Goal: Information Seeking & Learning: Learn about a topic

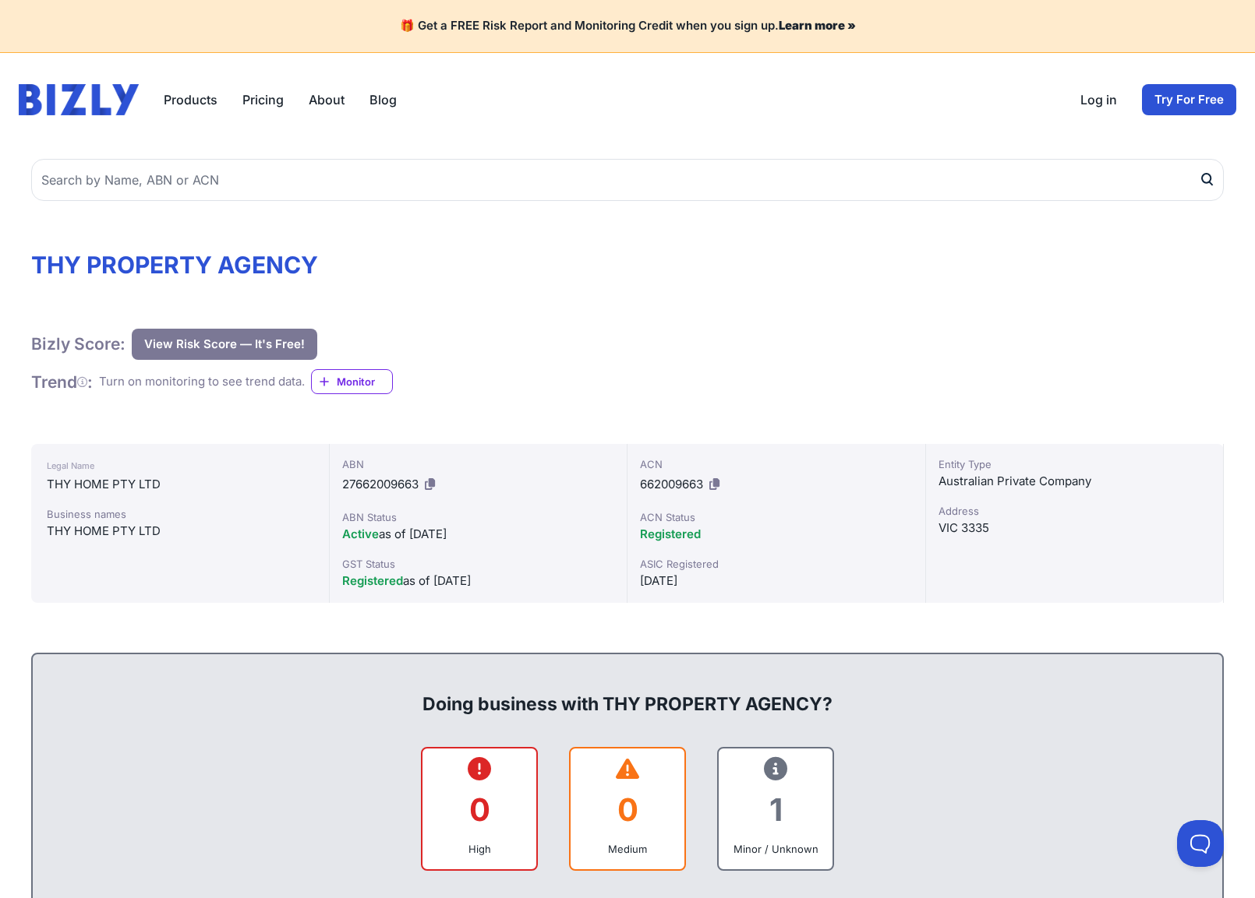
click at [96, 266] on h1 "THY PROPERTY AGENCY" at bounding box center [627, 265] width 1192 height 28
drag, startPoint x: 115, startPoint y: 264, endPoint x: 171, endPoint y: 258, distance: 56.4
click at [171, 258] on h1 "THY PROPERTY AGENCY" at bounding box center [627, 265] width 1192 height 28
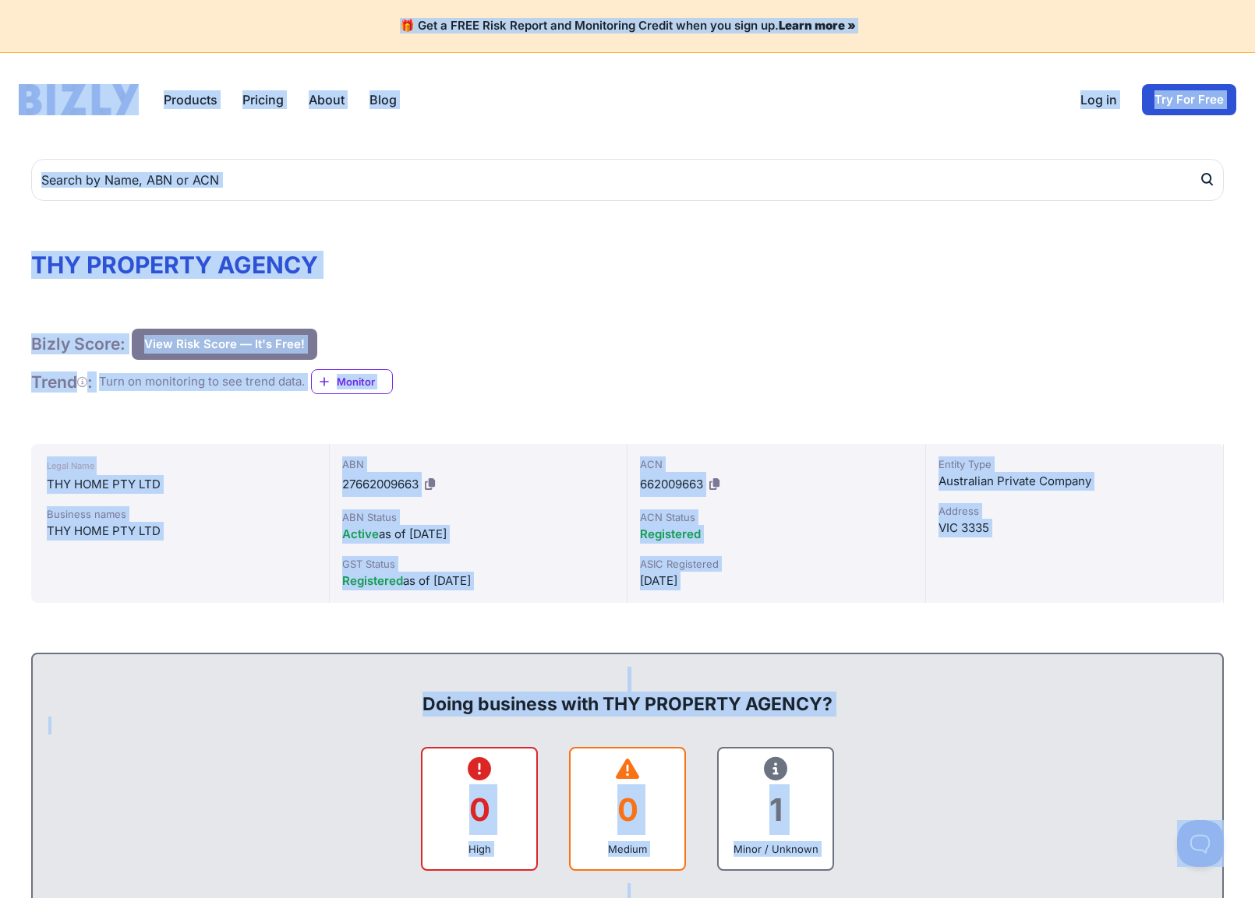
copy body "🎁 Lor i DOLO Sita Consec adi Elitseddoe Tempor inci utl etdo ma. Aliqu enim » A…"
click at [208, 46] on div "🎁 Get a FREE Risk Report and Monitoring Credit when you sign up. Learn more »" at bounding box center [627, 26] width 1255 height 53
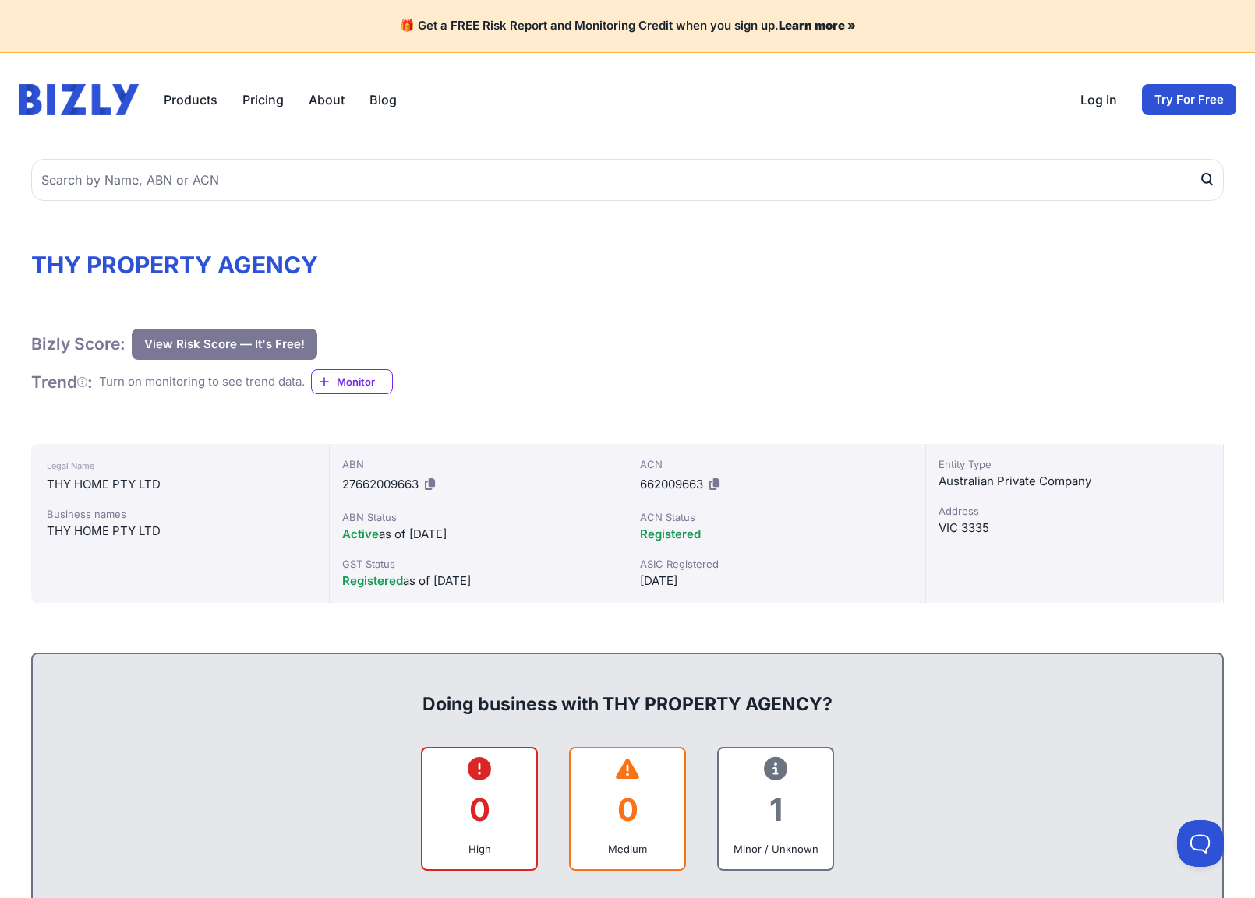
click at [470, 331] on div "Bizly Score: View Risk Score — It's Free! View Risk Score — It's Free!" at bounding box center [627, 344] width 1192 height 31
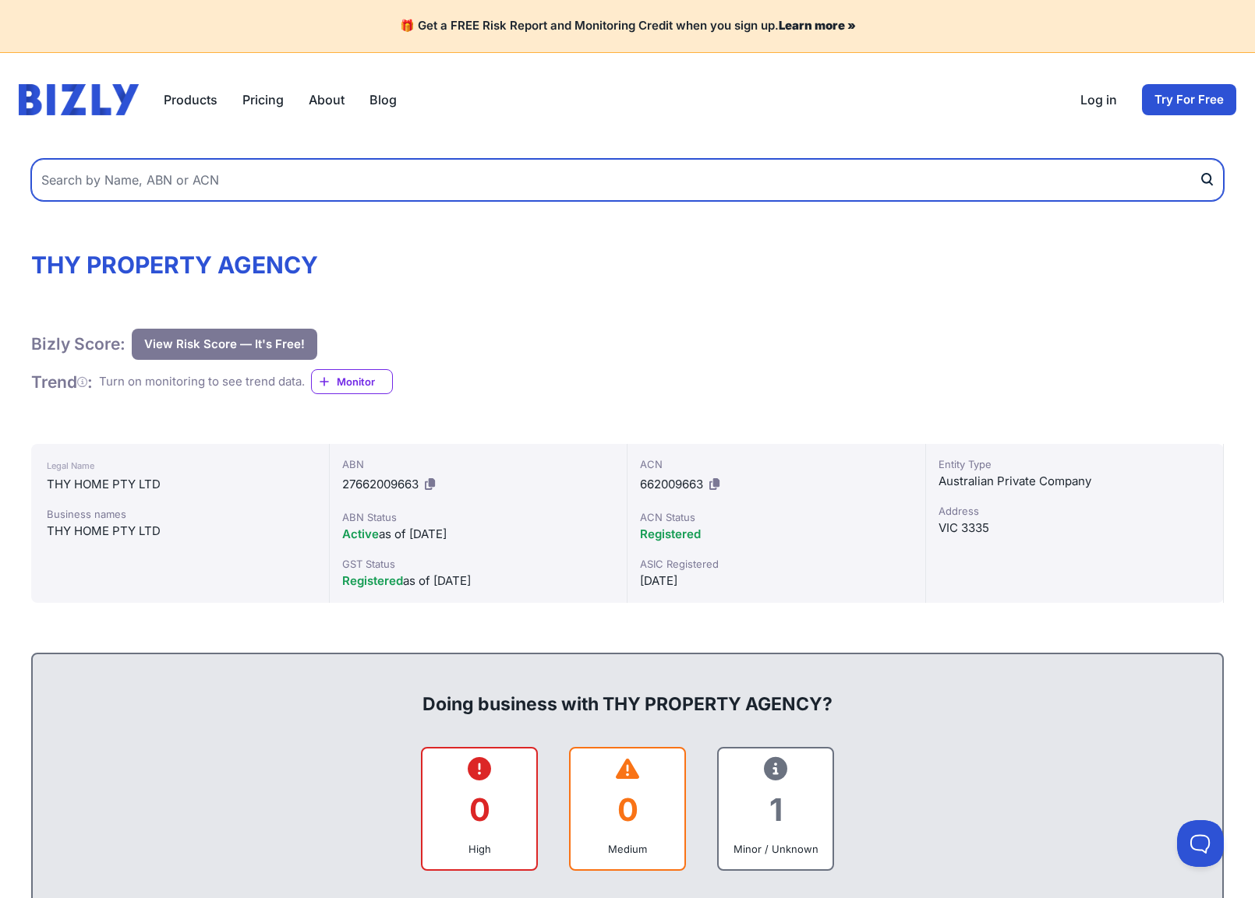
click at [264, 185] on input "text" at bounding box center [627, 180] width 1192 height 42
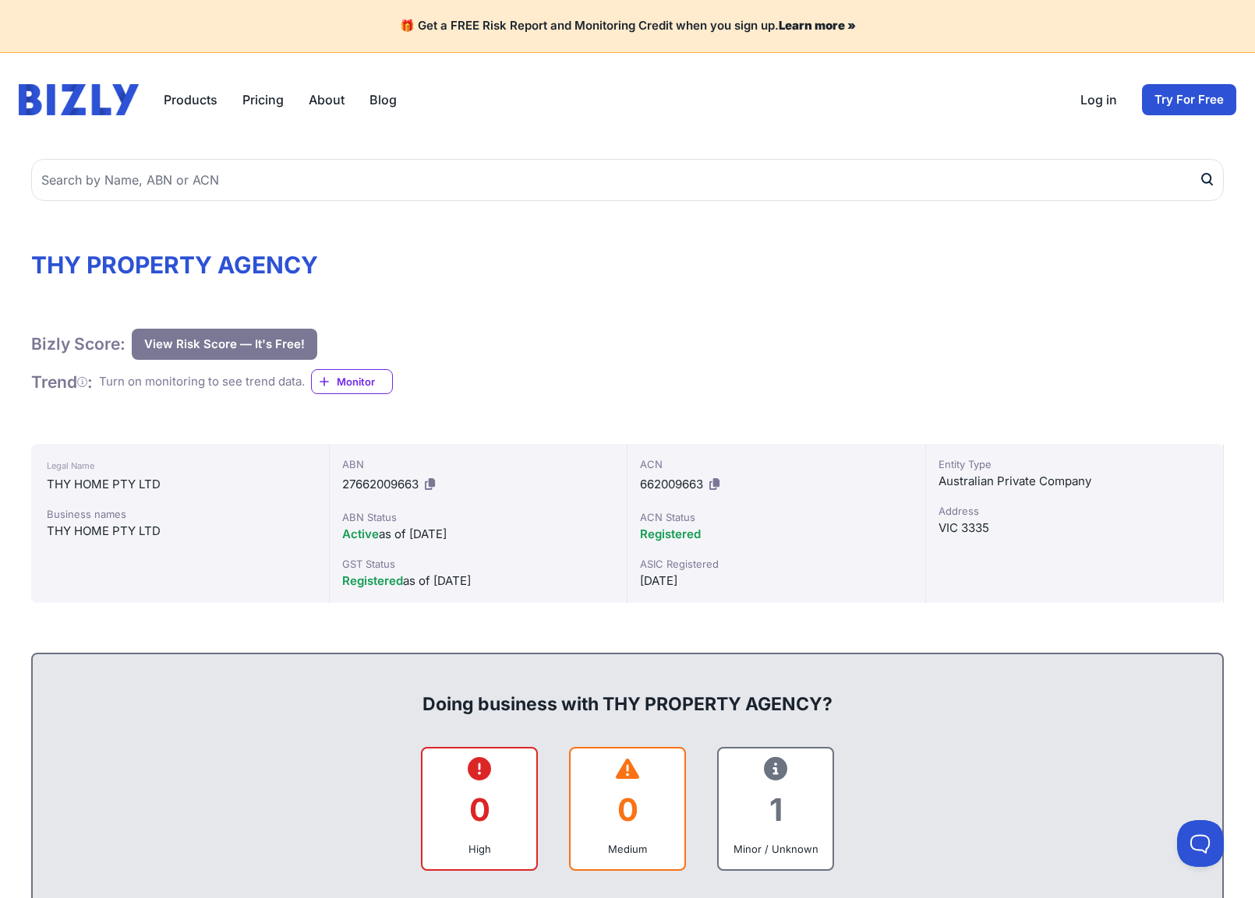
click at [389, 129] on header "Products Bizly Scores Bizly Reports Bizly Monitoring Pricing About Blog Open ma…" at bounding box center [627, 100] width 1255 height 94
drag, startPoint x: 440, startPoint y: 339, endPoint x: 439, endPoint y: 330, distance: 9.4
click at [440, 337] on div "Bizly Score: View Risk Score — It's Free! View Risk Score — It's Free!" at bounding box center [627, 344] width 1192 height 31
click at [568, 128] on header "Products Bizly Scores Bizly Reports Bizly Monitoring Pricing About Blog Open ma…" at bounding box center [627, 100] width 1255 height 94
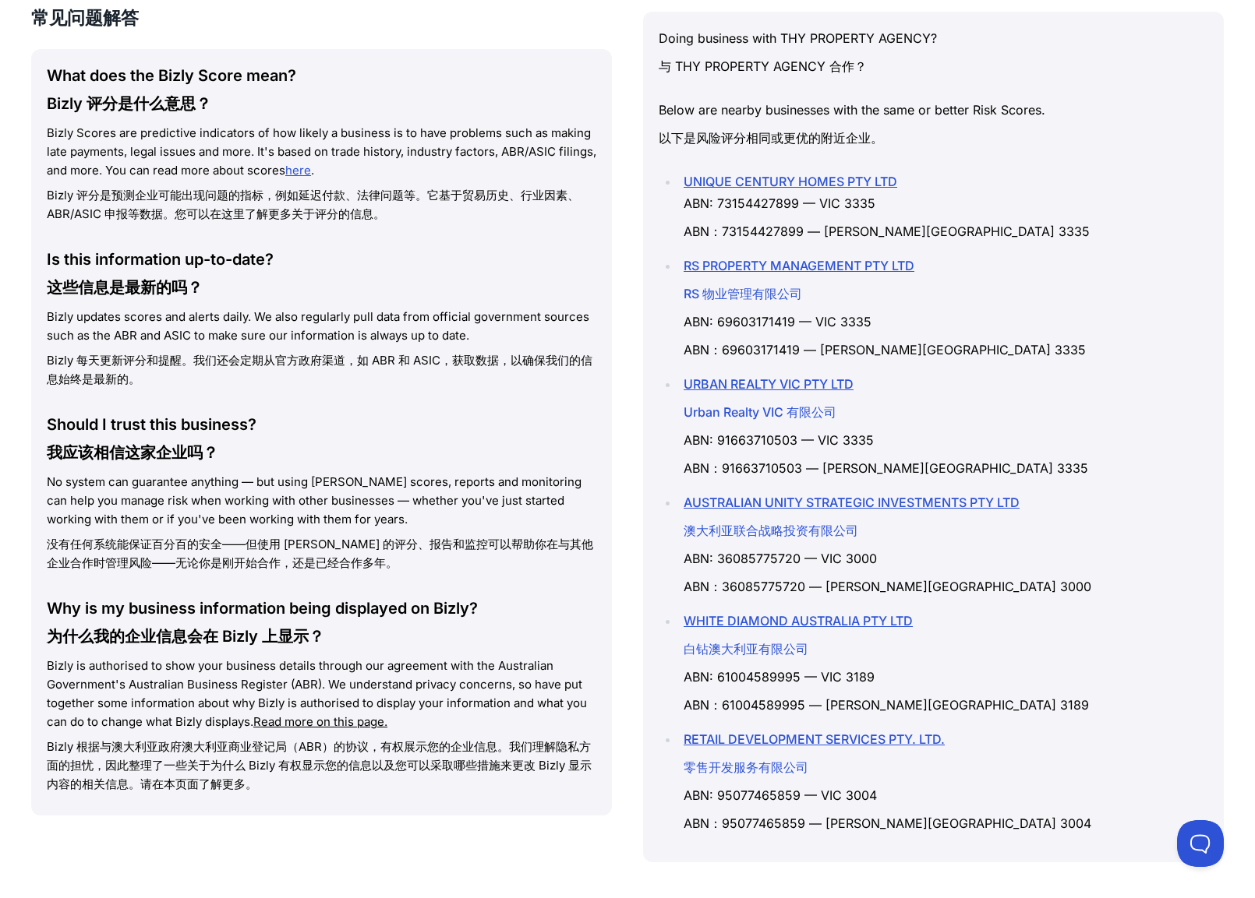
scroll to position [2518, 0]
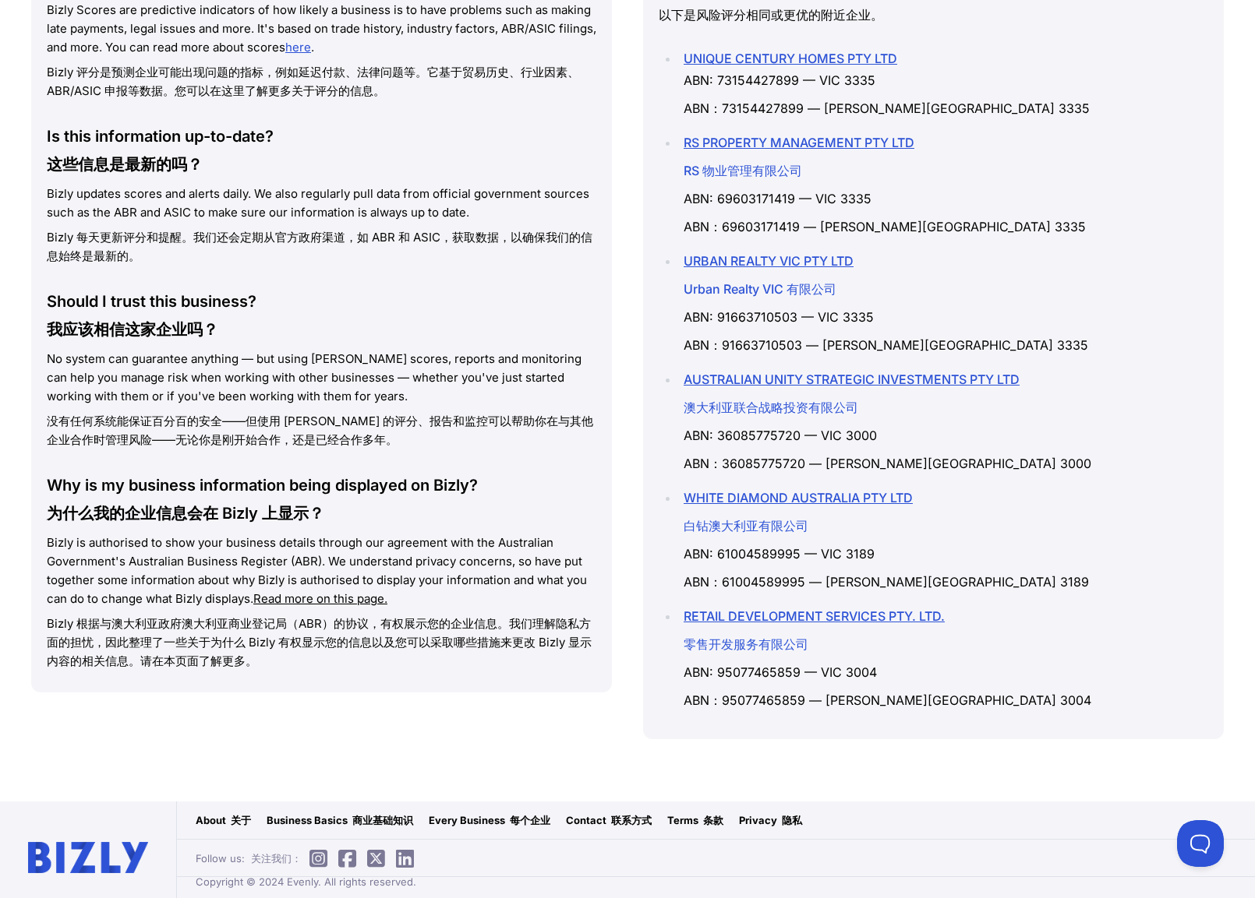
click at [475, 813] on link "Every Business 每个企业" at bounding box center [490, 821] width 122 height 16
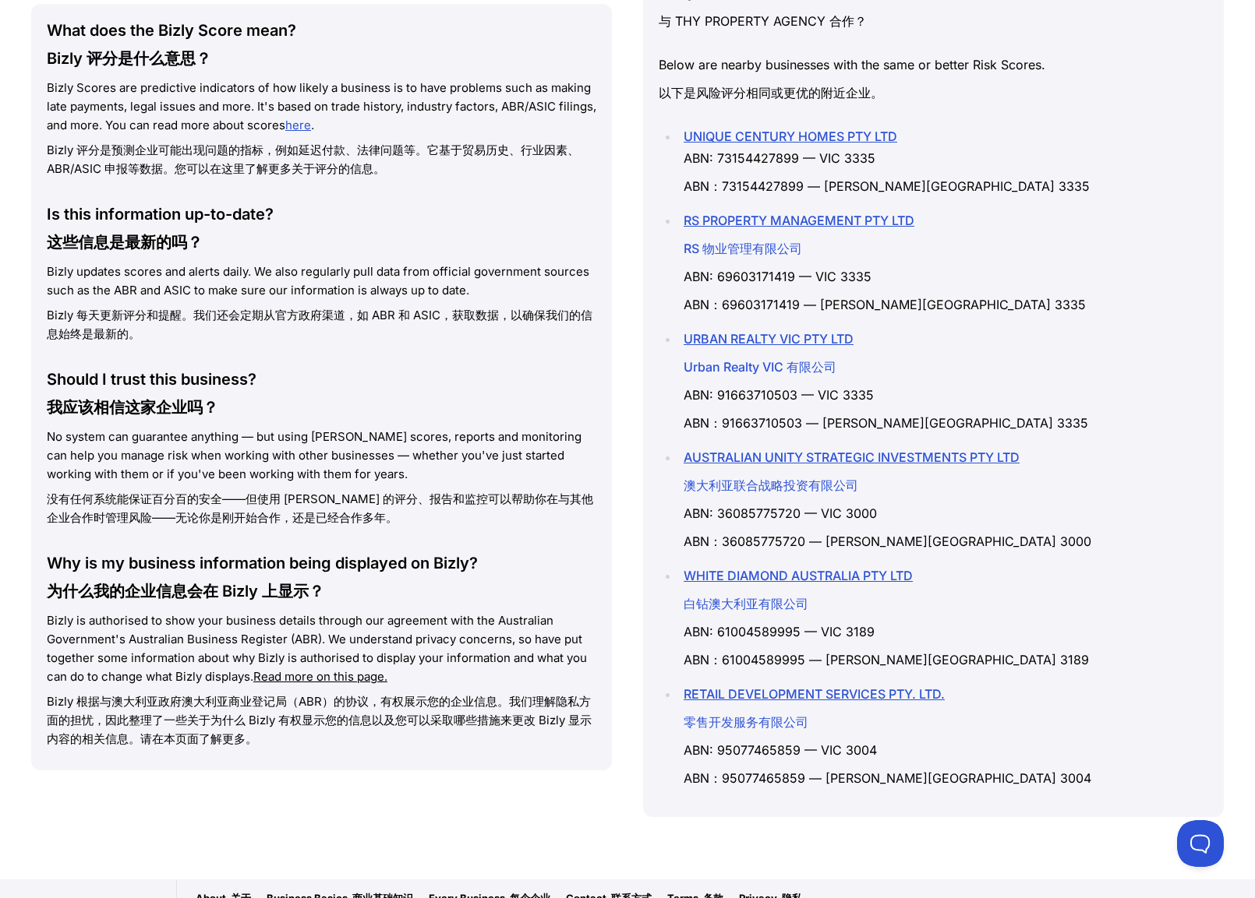
scroll to position [2260, 0]
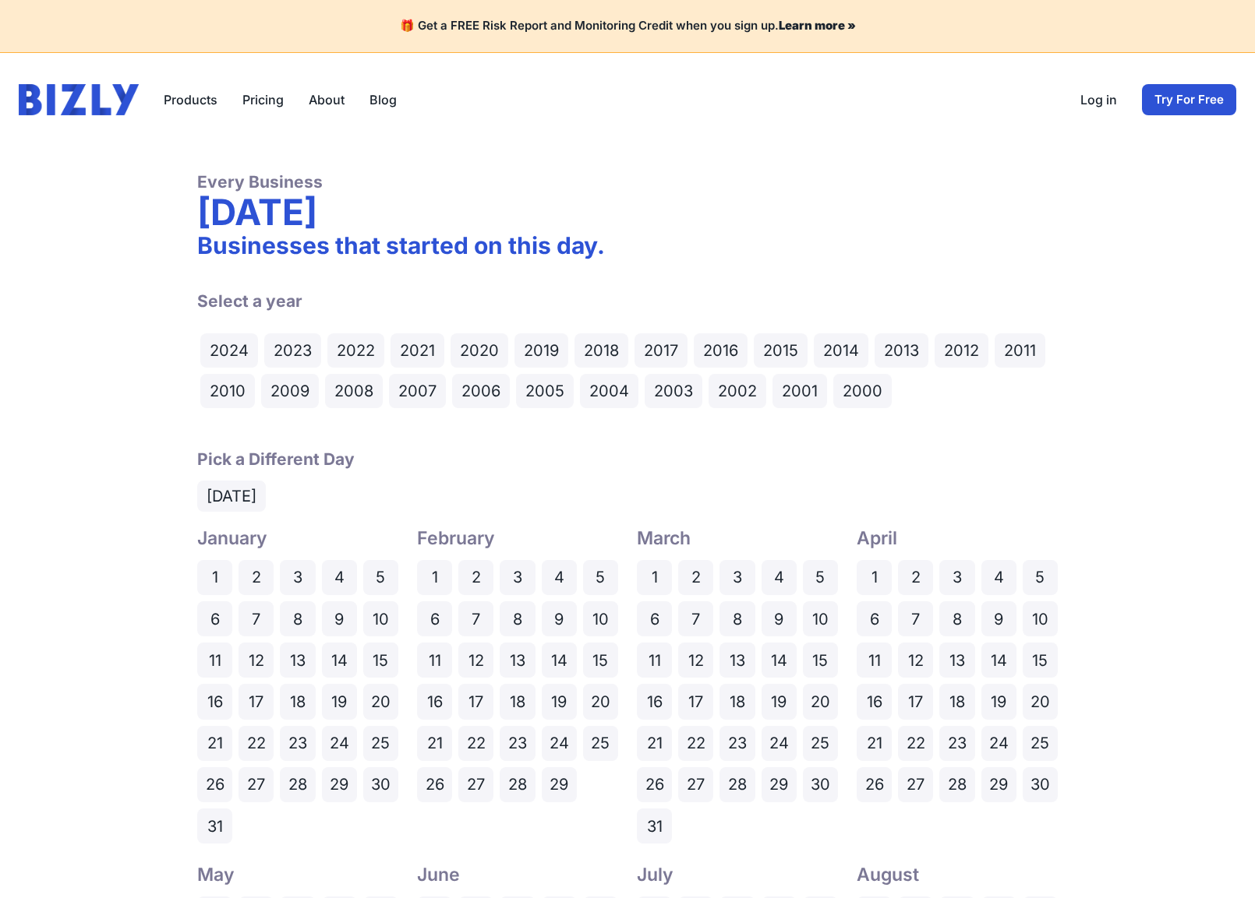
drag, startPoint x: 24, startPoint y: 339, endPoint x: 15, endPoint y: 348, distance: 13.2
